Goal: Information Seeking & Learning: Learn about a topic

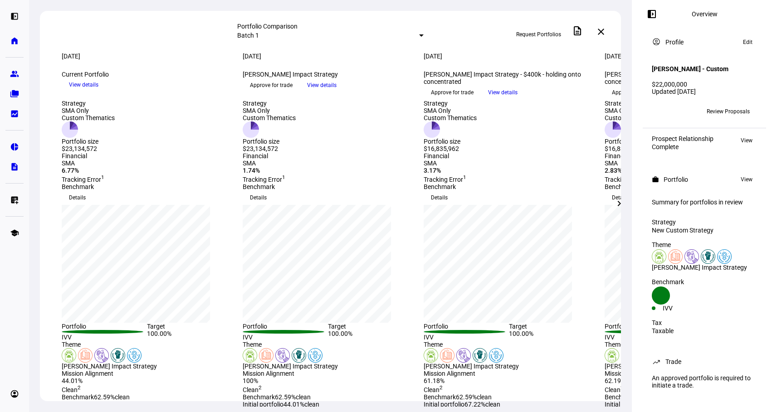
click at [619, 202] on mat-icon "chevron_right" at bounding box center [618, 203] width 11 height 11
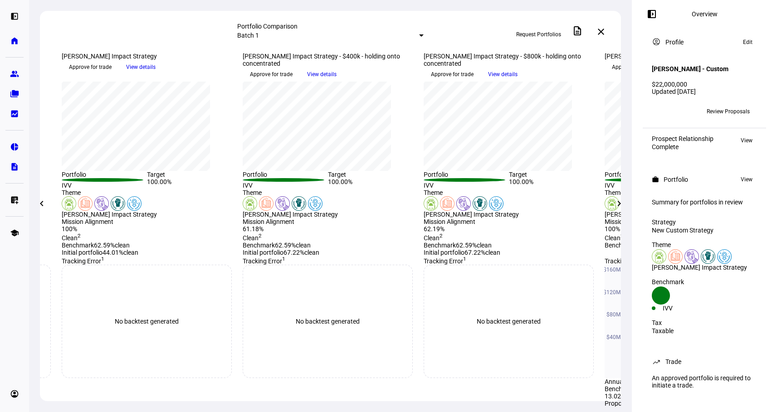
scroll to position [153, 0]
click at [517, 81] on span "View details" at bounding box center [502, 75] width 29 height 14
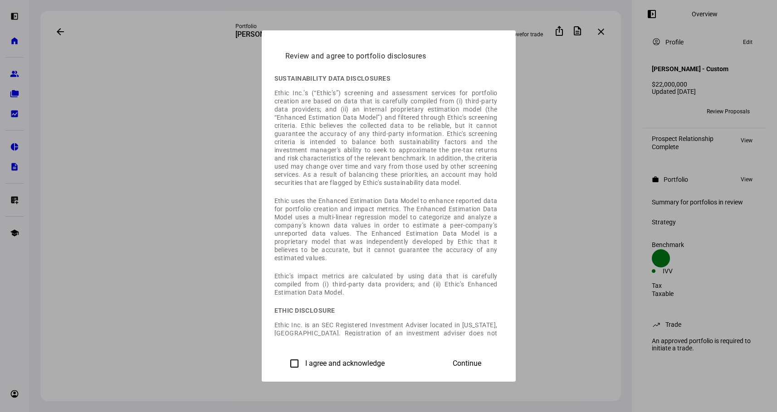
click at [285, 363] on input "I agree and acknowledge" at bounding box center [294, 363] width 18 height 18
checkbox input "true"
click at [481, 361] on span "Continue" at bounding box center [466, 363] width 29 height 8
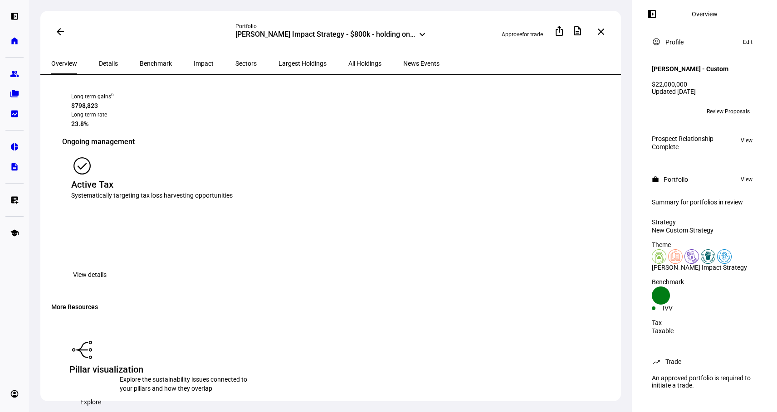
scroll to position [1171, 0]
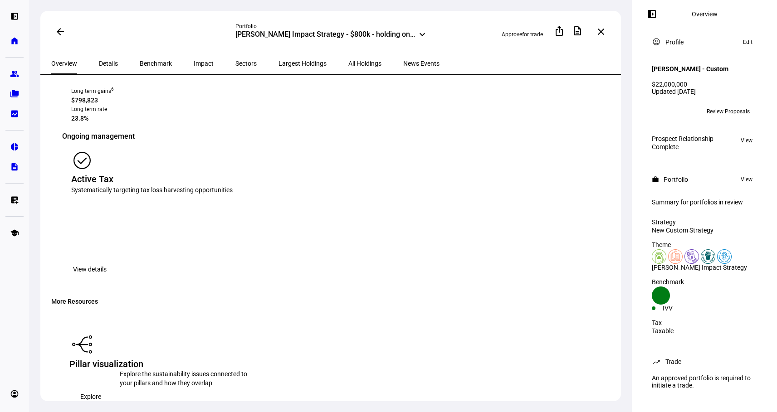
click at [107, 260] on span "View details" at bounding box center [90, 269] width 34 height 18
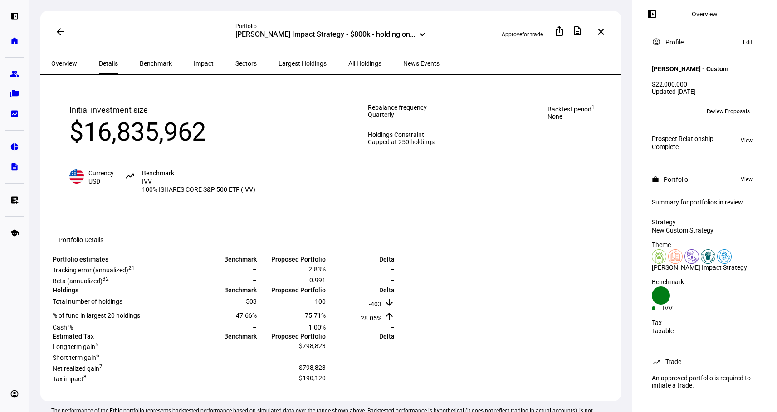
click at [147, 62] on span "Benchmark" at bounding box center [156, 63] width 32 height 6
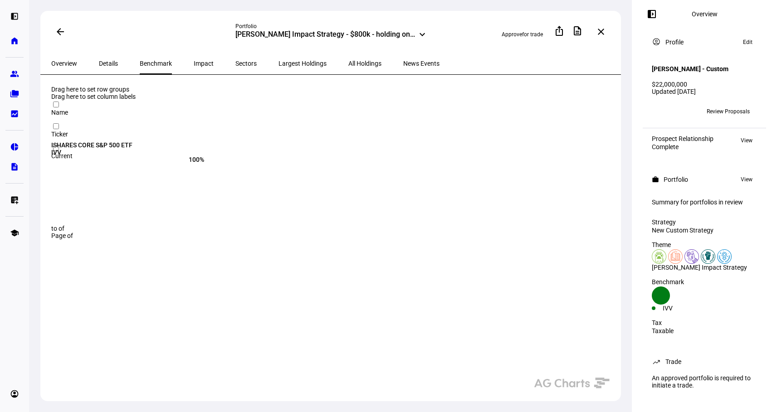
click at [194, 63] on span "Impact" at bounding box center [204, 63] width 20 height 6
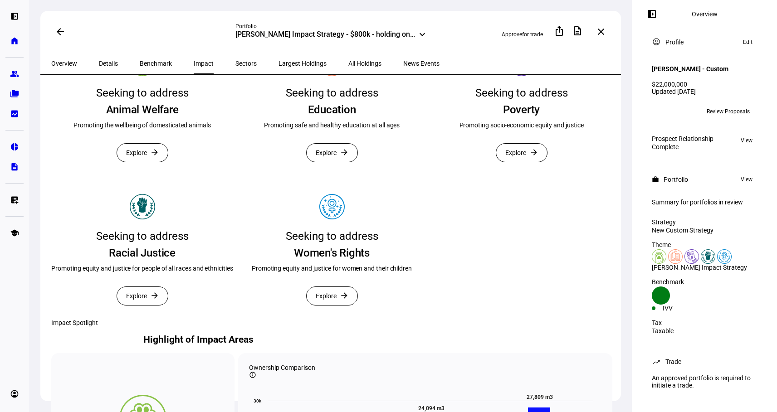
scroll to position [211, 0]
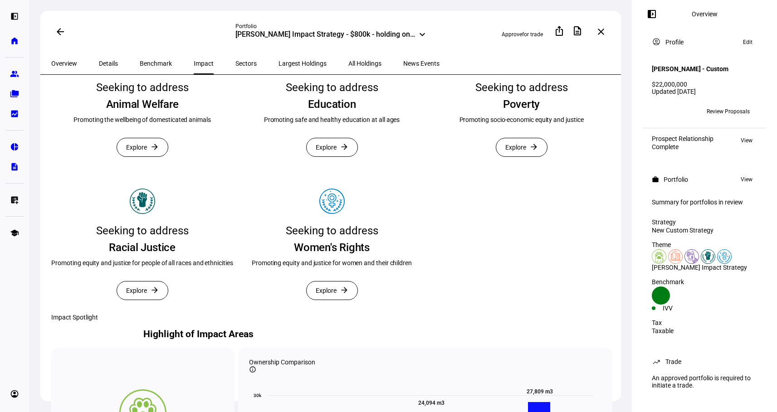
drag, startPoint x: 196, startPoint y: 294, endPoint x: 164, endPoint y: 213, distance: 87.3
click at [164, 213] on div "Seeking to address Animal Welfare Promoting the wellbeing of domesticated anima…" at bounding box center [331, 173] width 561 height 279
click at [218, 309] on mat-card "Seeking to address Racial Justice Promoting equity and justice for people of al…" at bounding box center [142, 246] width 182 height 136
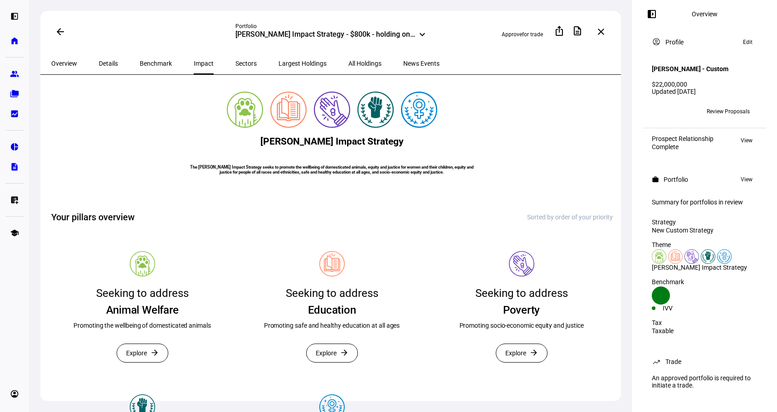
scroll to position [0, 0]
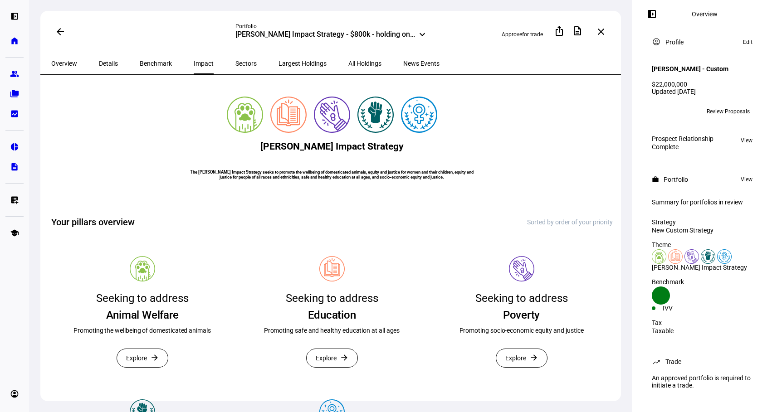
click at [60, 31] on mat-icon "arrow_back" at bounding box center [60, 31] width 11 height 11
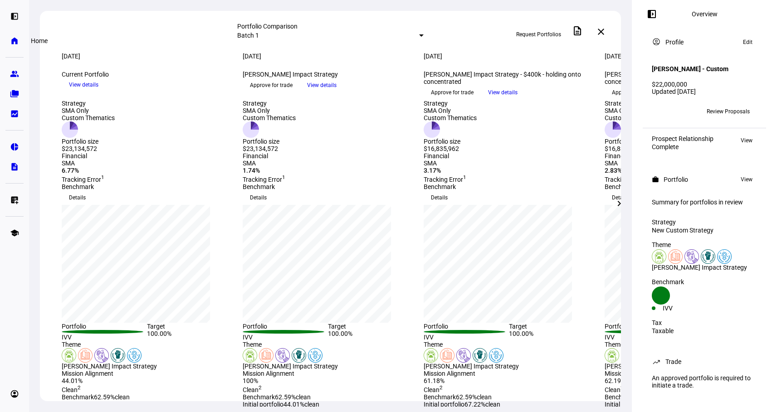
click at [12, 45] on link "home Home" at bounding box center [14, 41] width 18 height 18
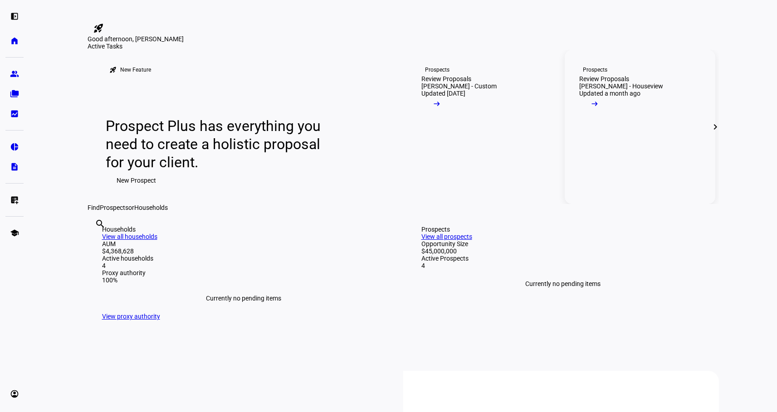
click at [610, 115] on span at bounding box center [594, 106] width 31 height 18
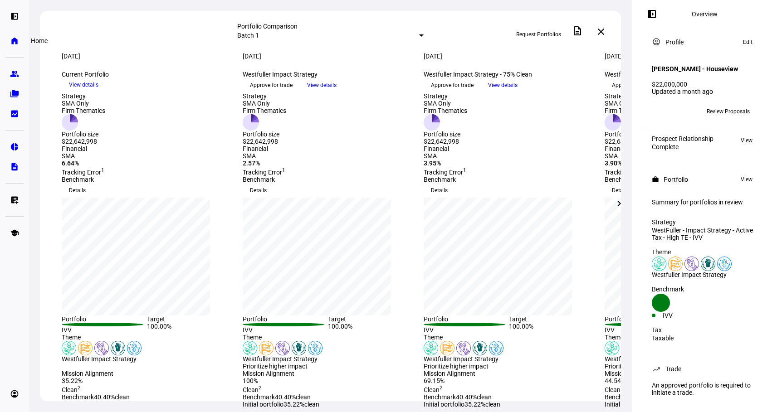
click at [14, 41] on eth-mat-symbol "home" at bounding box center [14, 40] width 9 height 9
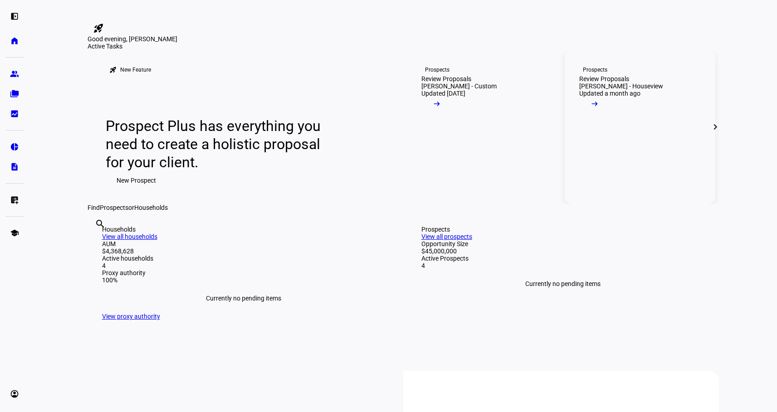
click at [679, 204] on link "Prospects Review Proposals [PERSON_NAME] - Houseview Updated a month ago arrow_…" at bounding box center [639, 127] width 150 height 154
